Goal: Information Seeking & Learning: Check status

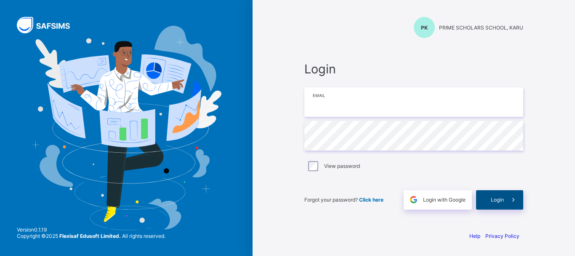
type input "**********"
click at [515, 199] on icon at bounding box center [513, 199] width 9 height 8
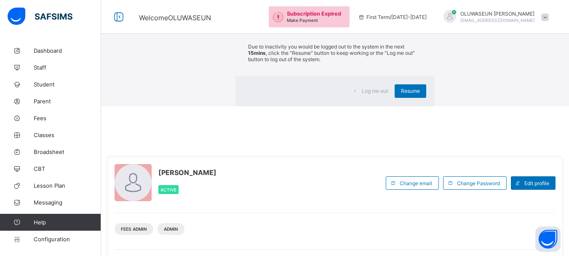
click at [418, 23] on div "×" at bounding box center [422, 15] width 8 height 14
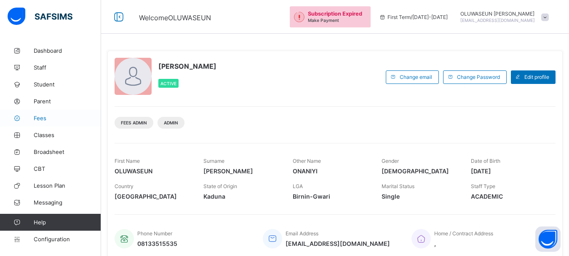
click at [40, 118] on span "Fees" at bounding box center [67, 118] width 67 height 7
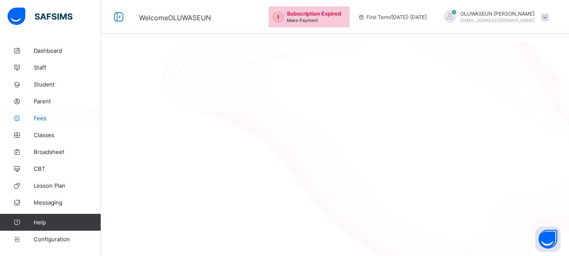
click at [45, 122] on link "Fees" at bounding box center [50, 118] width 101 height 17
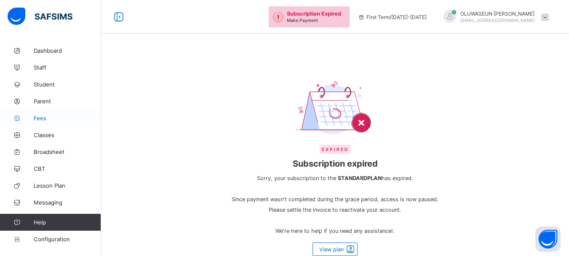
click at [38, 121] on span "Fees" at bounding box center [67, 118] width 67 height 7
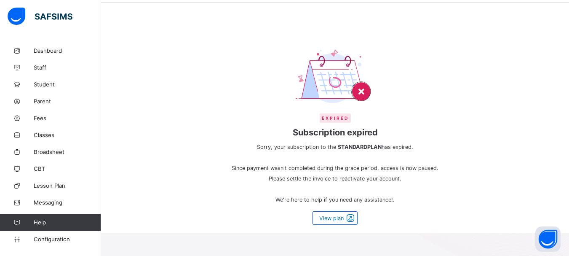
scroll to position [37, 0]
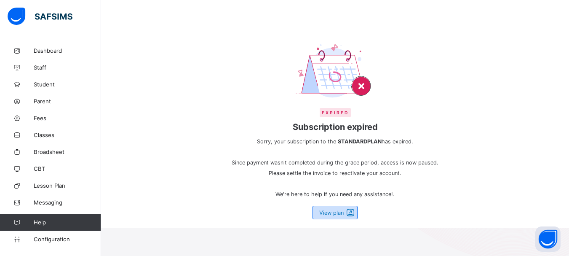
click at [342, 214] on span "View plan" at bounding box center [331, 212] width 24 height 6
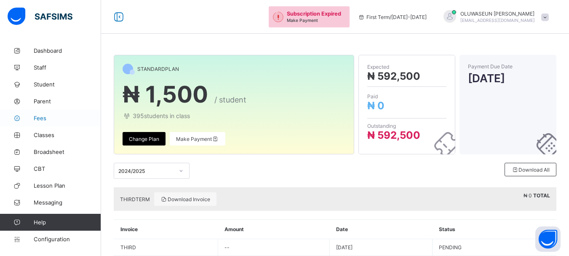
click at [47, 112] on link "Fees" at bounding box center [50, 118] width 101 height 17
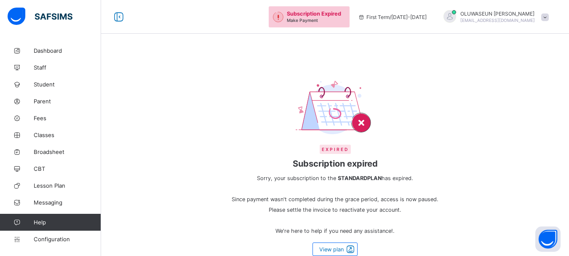
click at [362, 124] on img at bounding box center [335, 108] width 79 height 56
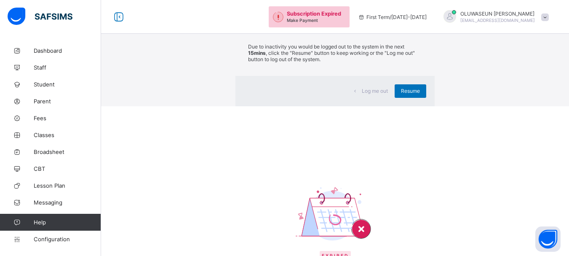
click at [418, 23] on div "×" at bounding box center [422, 15] width 8 height 14
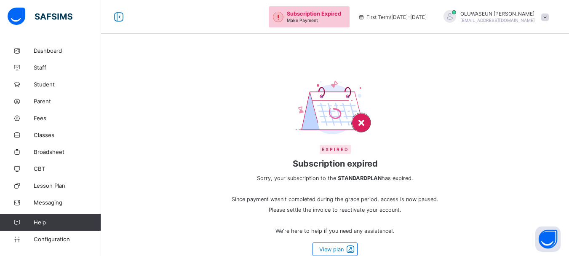
click at [364, 123] on img at bounding box center [335, 108] width 79 height 56
click at [367, 120] on img at bounding box center [335, 108] width 79 height 56
click at [42, 116] on span "Fees" at bounding box center [67, 118] width 67 height 7
click at [42, 120] on span "Fees" at bounding box center [67, 118] width 67 height 7
click at [39, 121] on span "Fees" at bounding box center [67, 118] width 67 height 7
